Goal: Navigation & Orientation: Find specific page/section

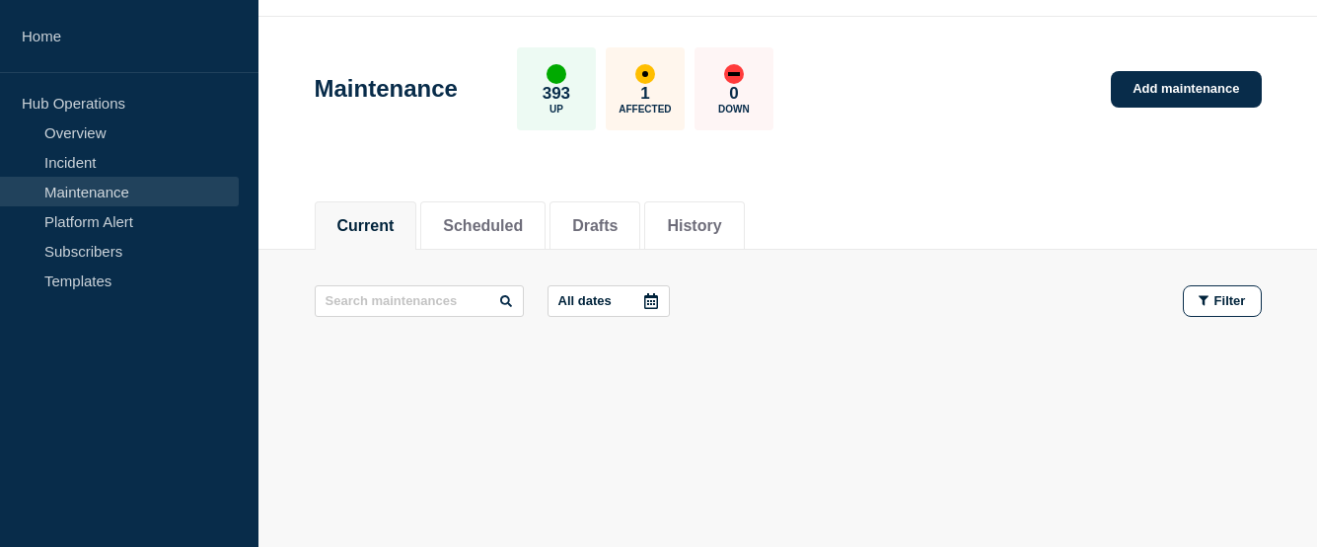
scroll to position [56, 0]
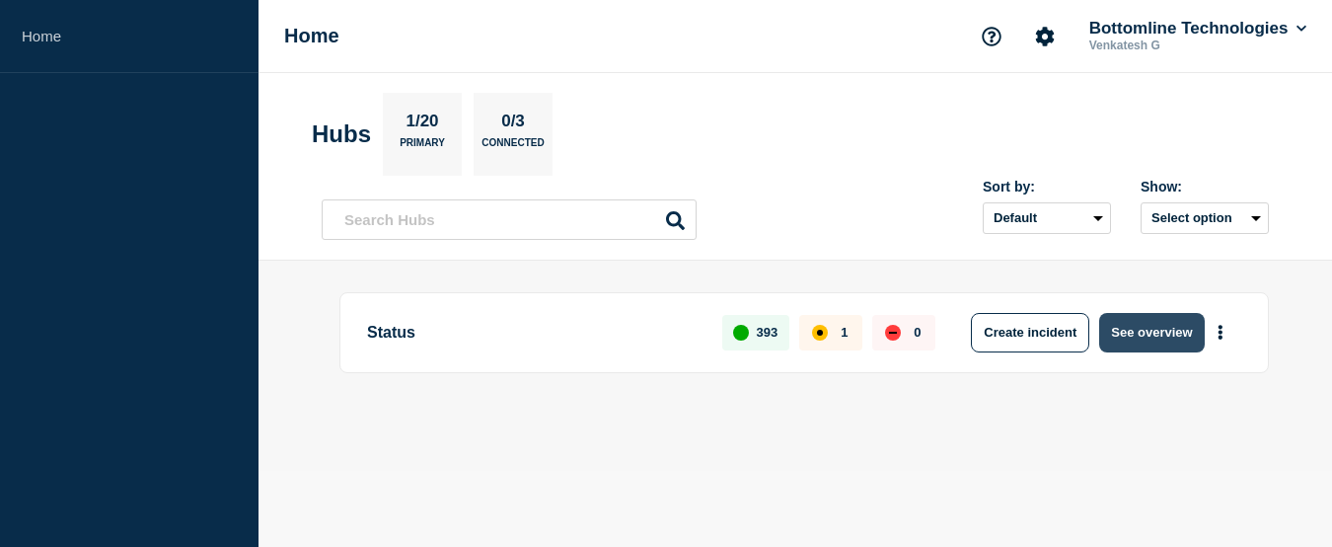
click at [1180, 328] on button "See overview" at bounding box center [1151, 332] width 105 height 39
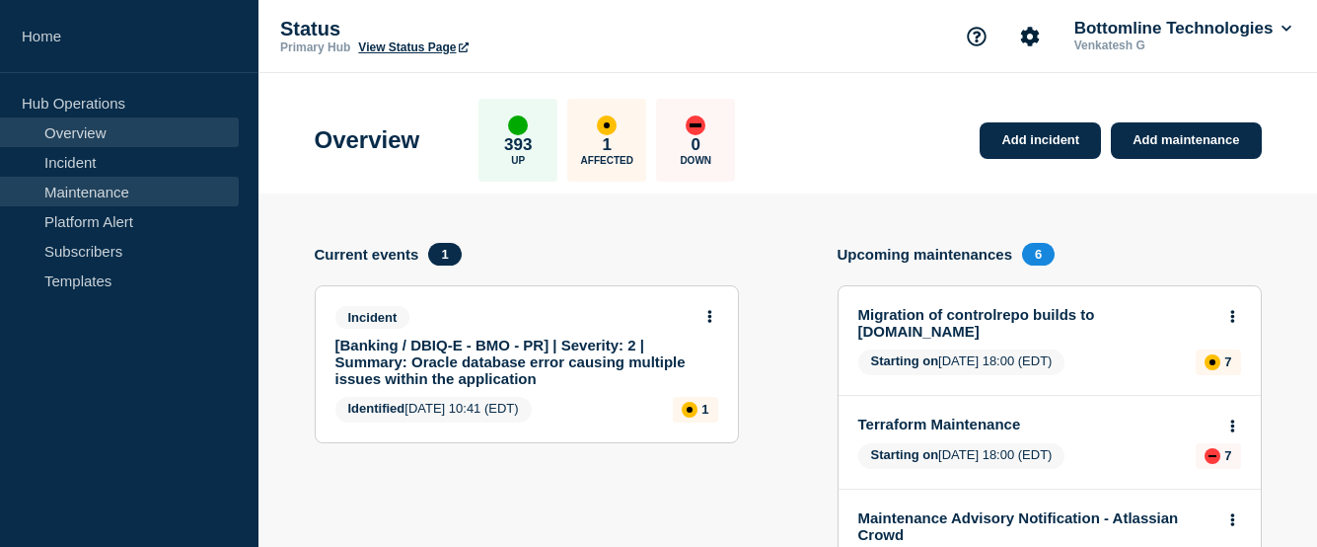
click at [85, 195] on link "Maintenance" at bounding box center [119, 192] width 239 height 30
